Goal: Complete application form

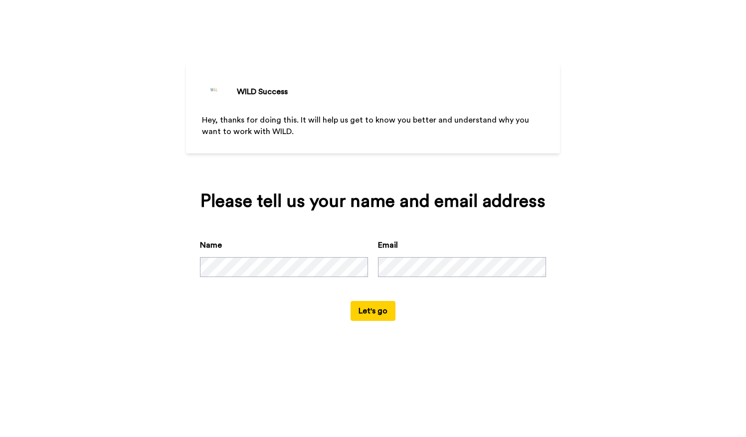
click at [368, 308] on button "Let's go" at bounding box center [373, 311] width 45 height 20
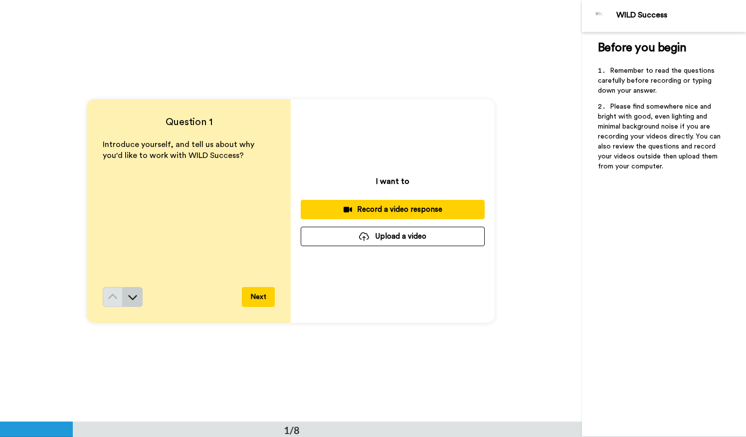
click at [129, 297] on icon at bounding box center [133, 297] width 9 height 5
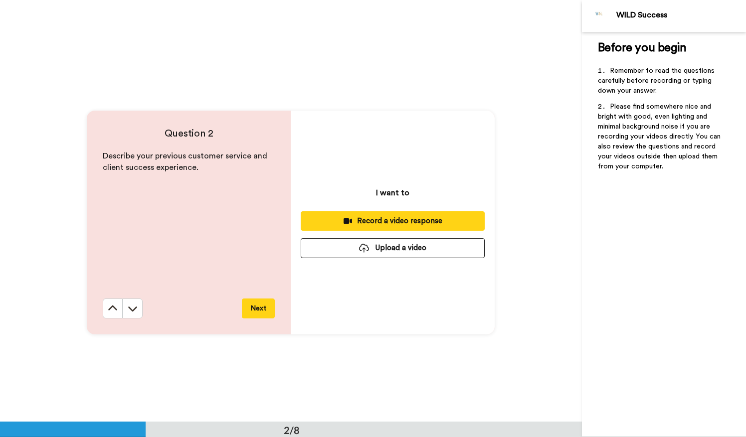
scroll to position [422, 0]
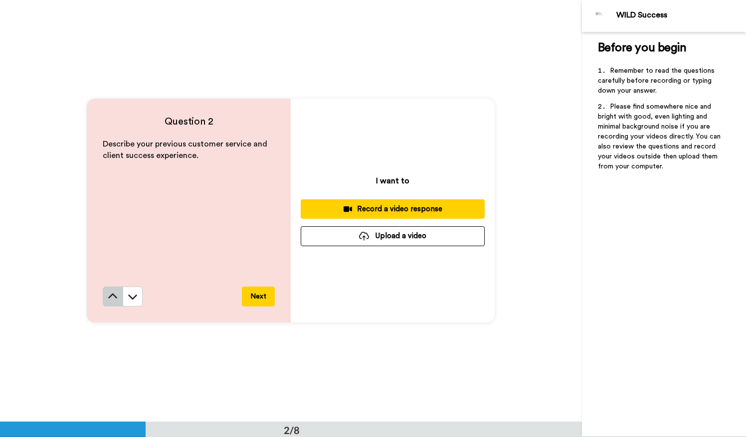
click at [110, 302] on icon at bounding box center [113, 297] width 10 height 10
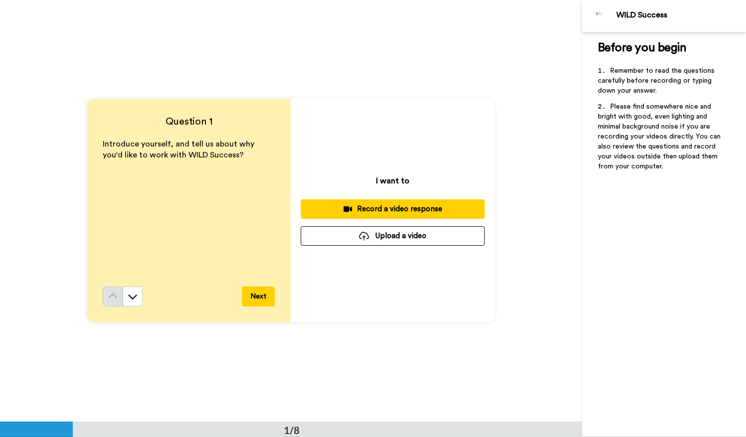
scroll to position [0, 0]
click at [133, 301] on icon at bounding box center [133, 297] width 10 height 10
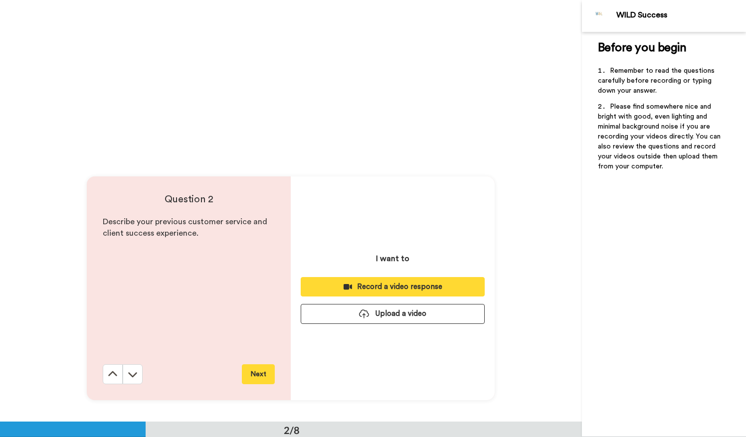
scroll to position [422, 0]
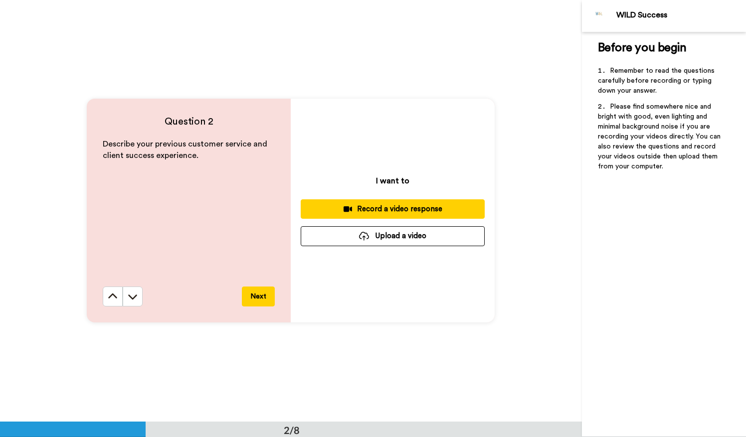
click at [133, 301] on icon at bounding box center [133, 297] width 10 height 10
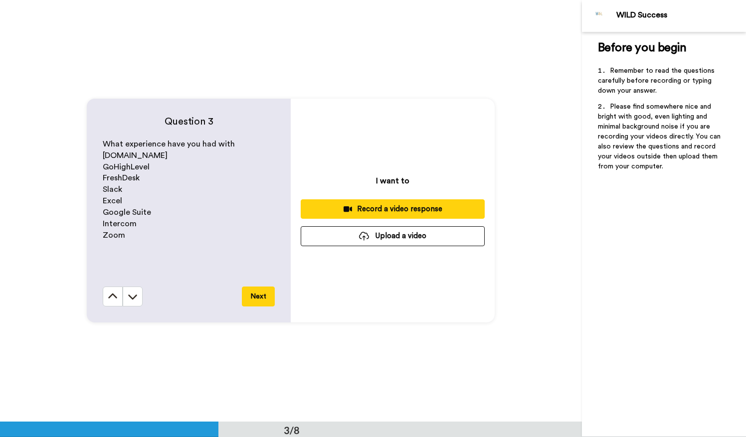
scroll to position [844, 0]
click at [133, 301] on icon at bounding box center [133, 297] width 10 height 10
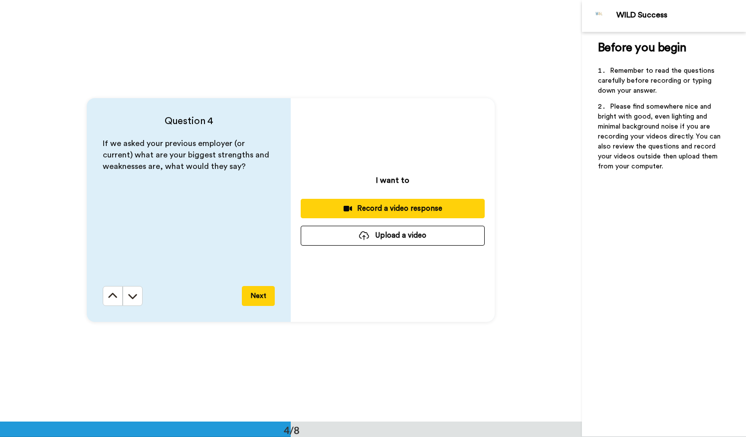
scroll to position [1267, 0]
click at [133, 301] on icon at bounding box center [133, 296] width 10 height 10
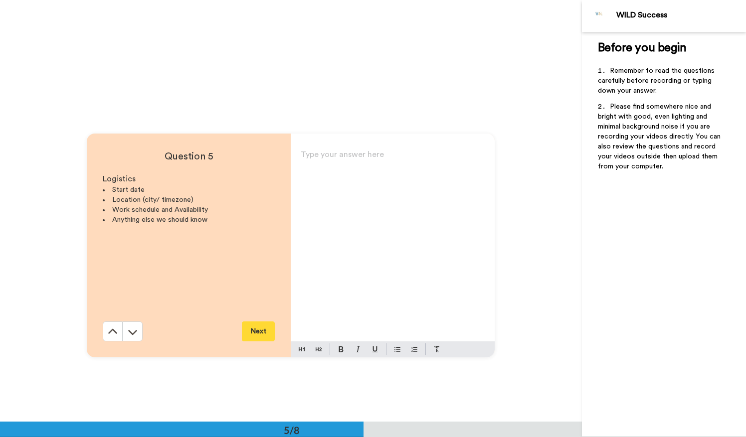
scroll to position [1689, 0]
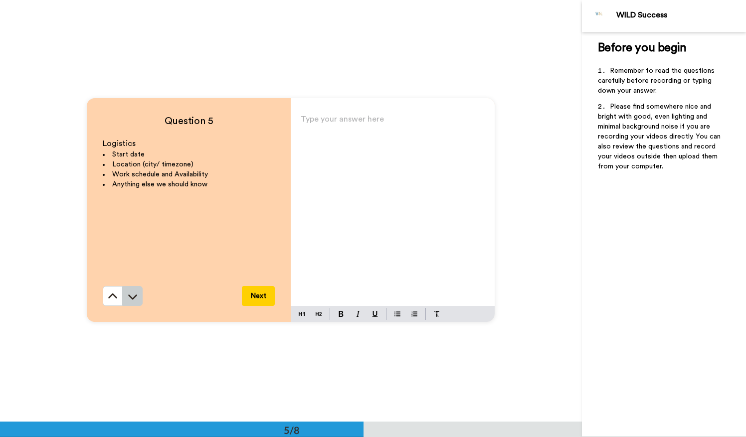
click at [131, 298] on icon at bounding box center [133, 297] width 10 height 10
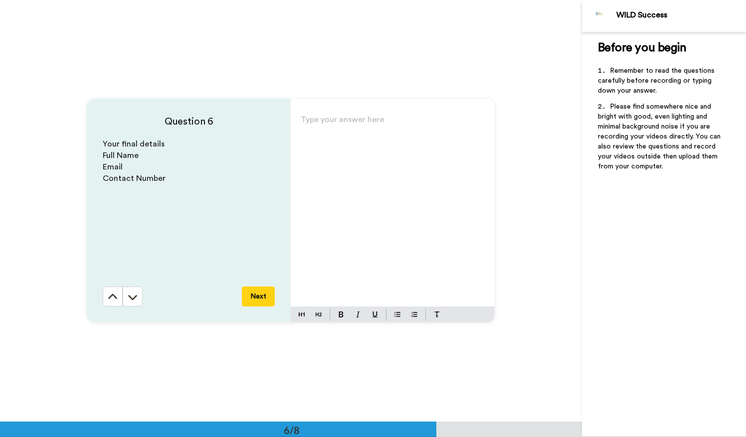
scroll to position [2111, 0]
click at [131, 298] on icon at bounding box center [133, 296] width 9 height 5
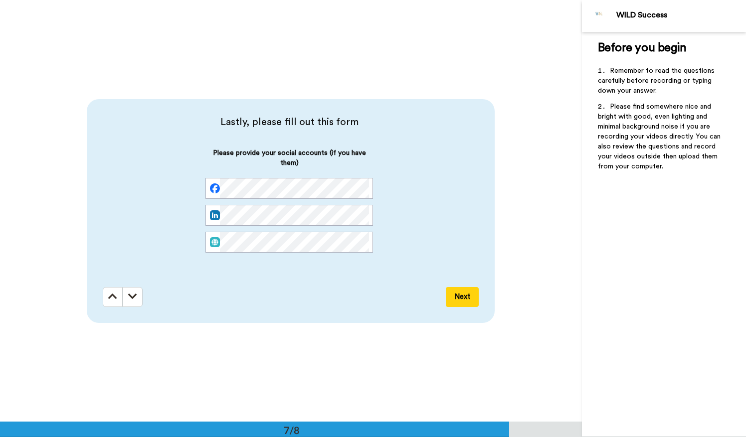
scroll to position [2533, 0]
click at [109, 300] on icon at bounding box center [112, 295] width 9 height 10
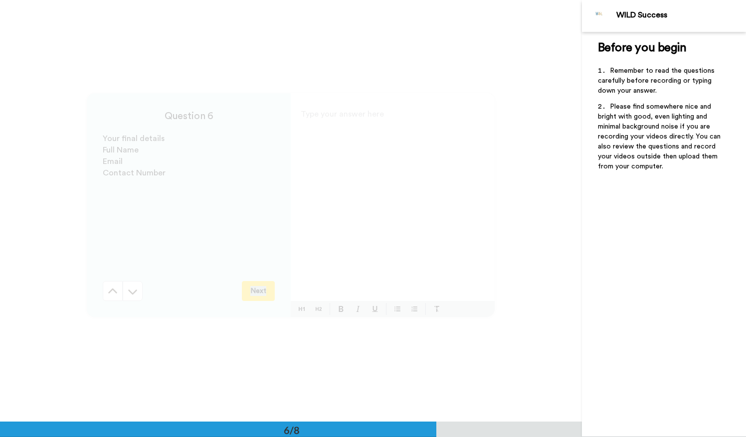
click at [109, 300] on div "Question 6 Your final details Full Name Email Contact Number Next Type your ans…" at bounding box center [291, 206] width 582 height 422
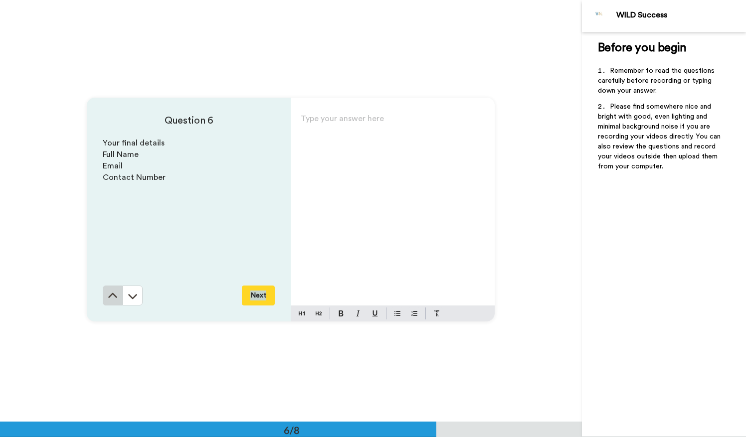
click at [109, 300] on icon at bounding box center [113, 296] width 10 height 10
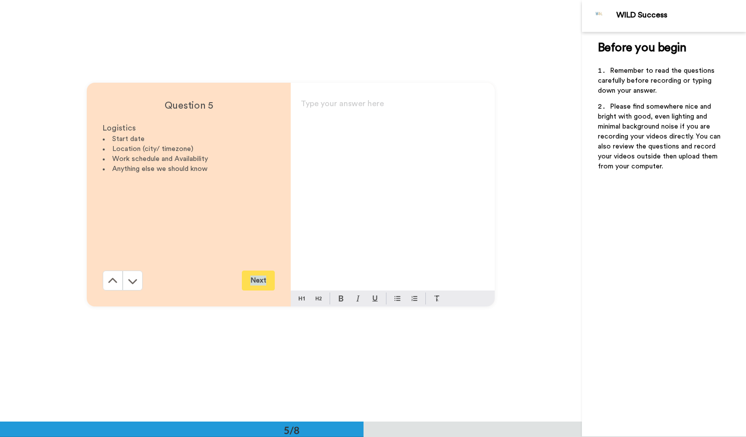
click at [109, 300] on div "Question 5 Logistics Start date Location (city/ timezone) Work schedule and Ava…" at bounding box center [291, 195] width 582 height 422
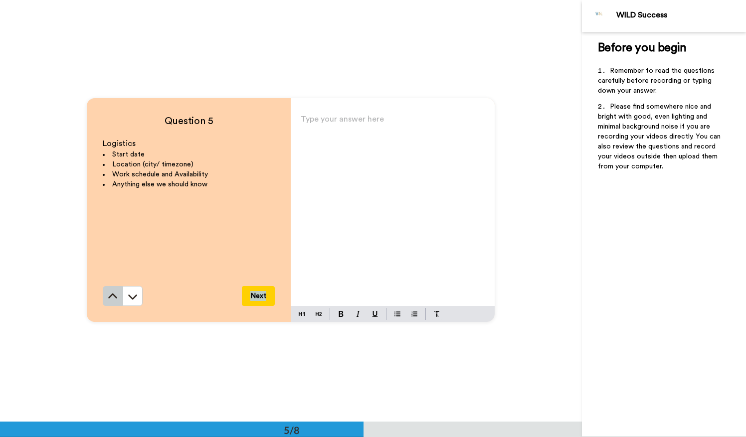
click at [109, 300] on icon at bounding box center [113, 297] width 10 height 10
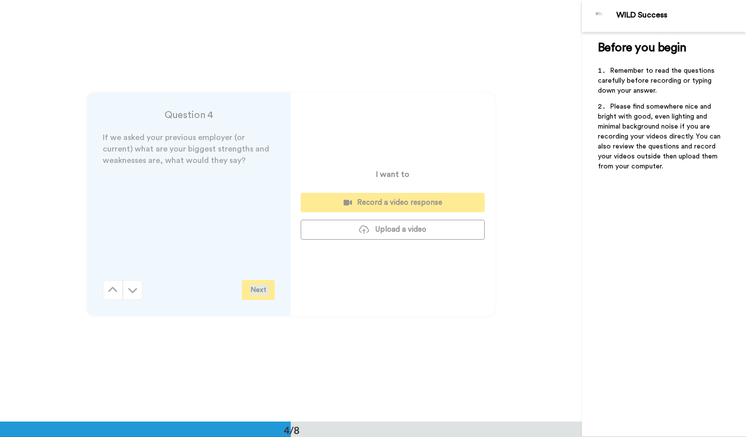
click at [109, 300] on div "Question 4 If we asked your previous employer (or current) what are your bigges…" at bounding box center [291, 204] width 582 height 422
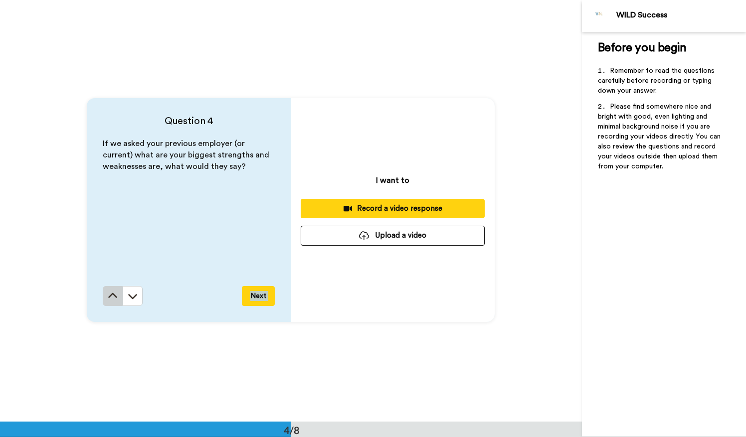
click at [109, 300] on icon at bounding box center [113, 296] width 10 height 10
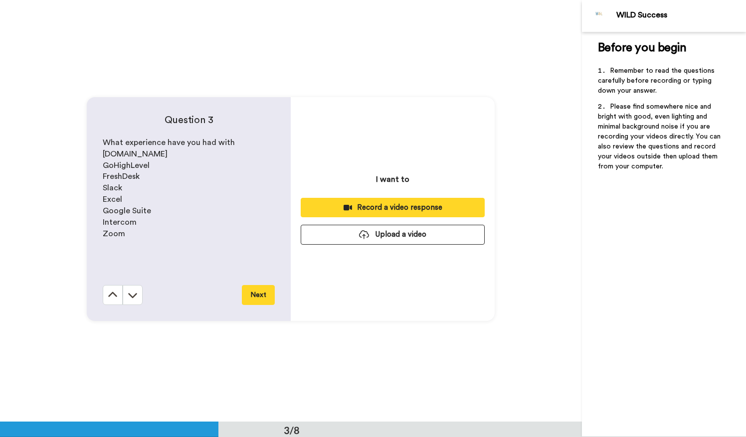
scroll to position [844, 0]
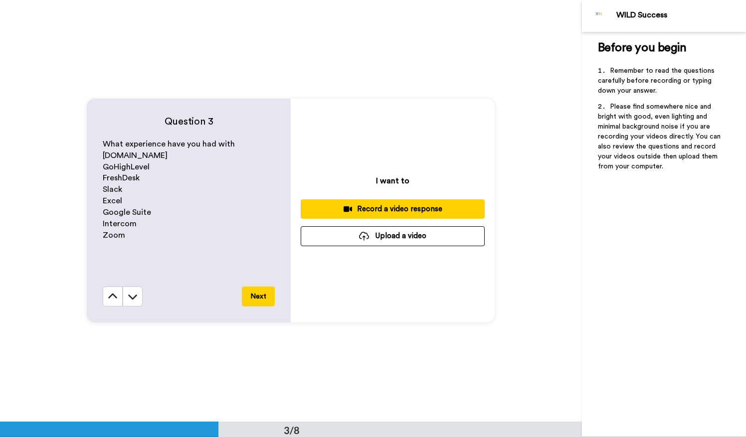
click at [109, 300] on icon at bounding box center [113, 297] width 10 height 10
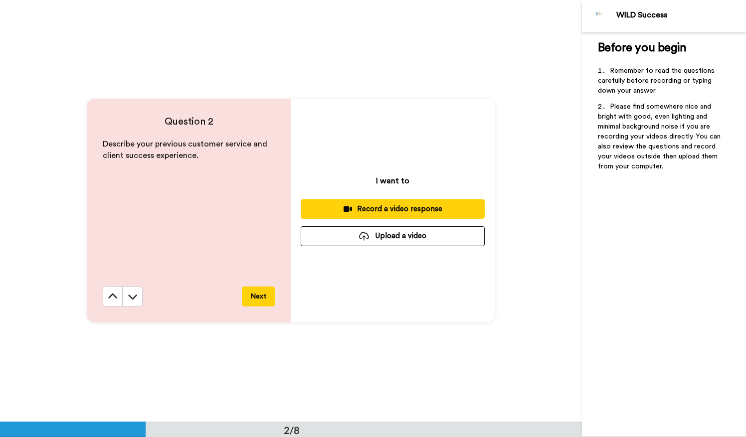
click at [109, 300] on icon at bounding box center [113, 297] width 10 height 10
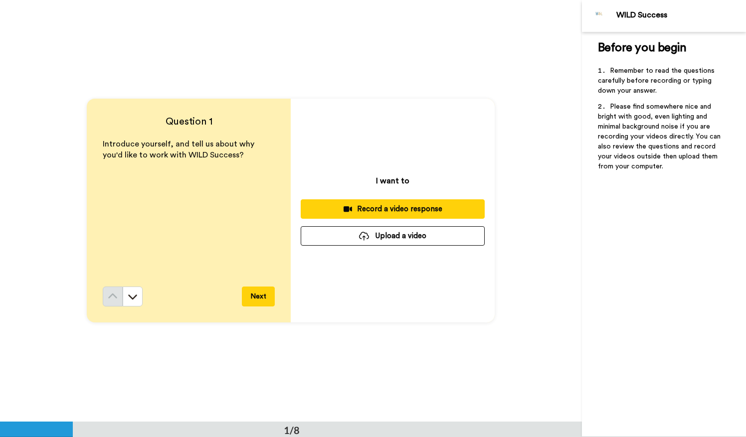
scroll to position [0, 0]
click at [402, 211] on div "Record a video response" at bounding box center [393, 209] width 168 height 10
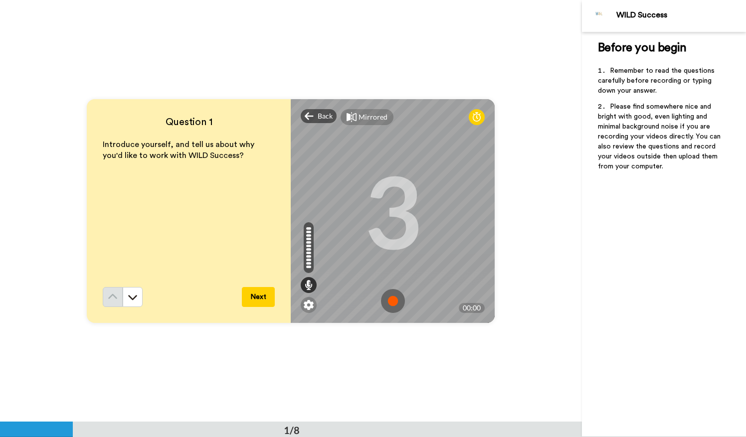
click at [392, 300] on img at bounding box center [393, 301] width 24 height 24
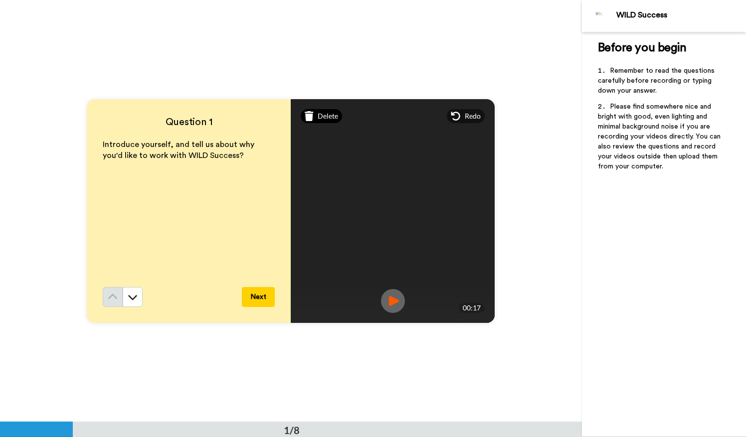
click at [312, 116] on div "Delete" at bounding box center [321, 116] width 41 height 14
